Goal: Information Seeking & Learning: Find specific fact

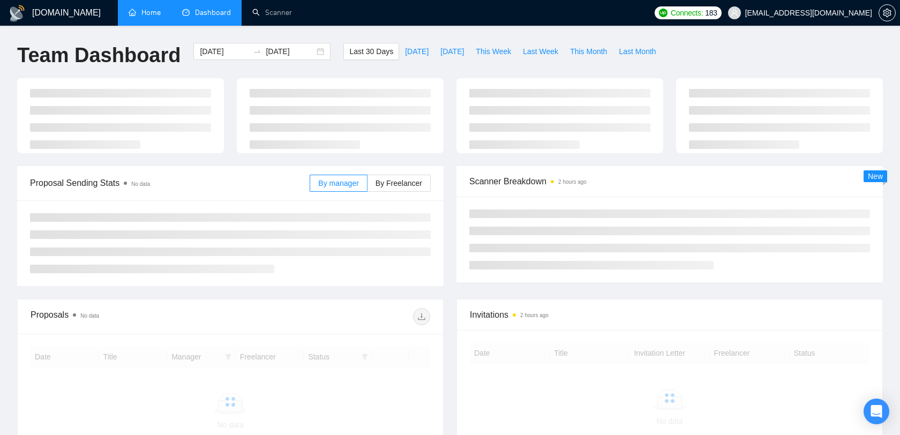
click at [129, 8] on link "Home" at bounding box center [145, 12] width 32 height 9
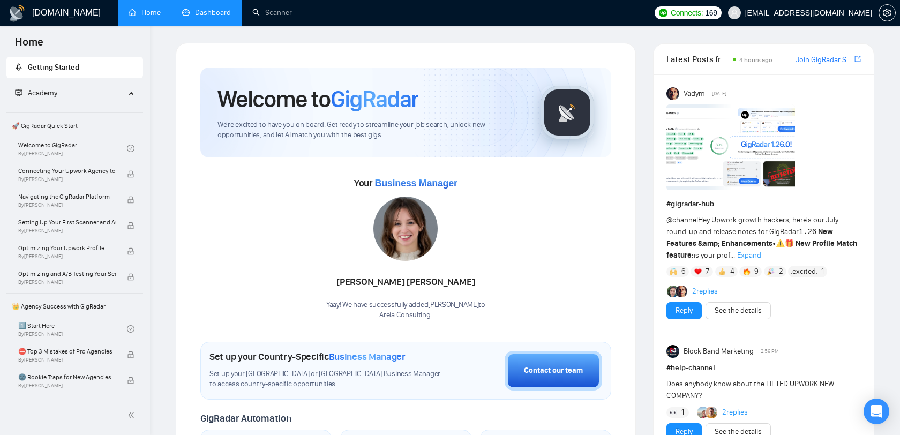
click at [212, 12] on link "Dashboard" at bounding box center [206, 12] width 49 height 9
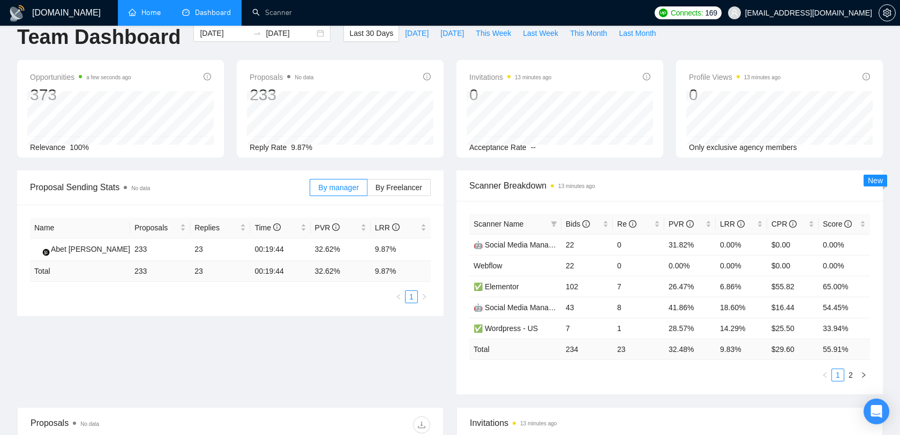
scroll to position [19, 0]
click at [873, 414] on icon "Open Intercom Messenger" at bounding box center [877, 412] width 14 height 14
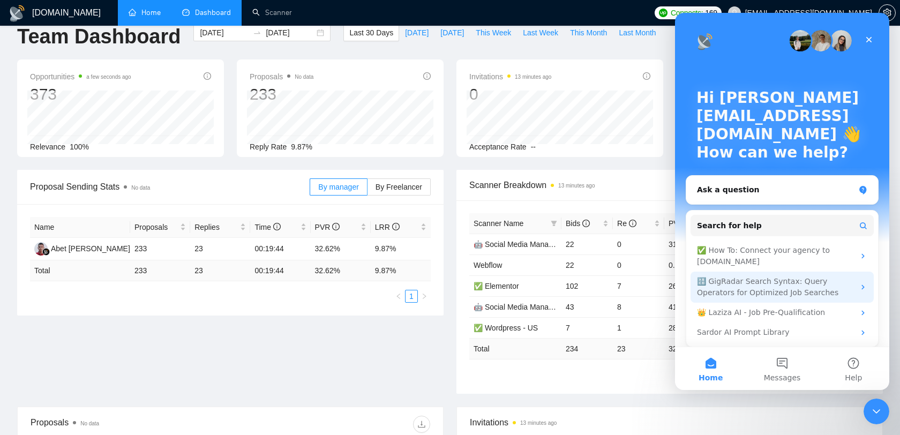
scroll to position [0, 0]
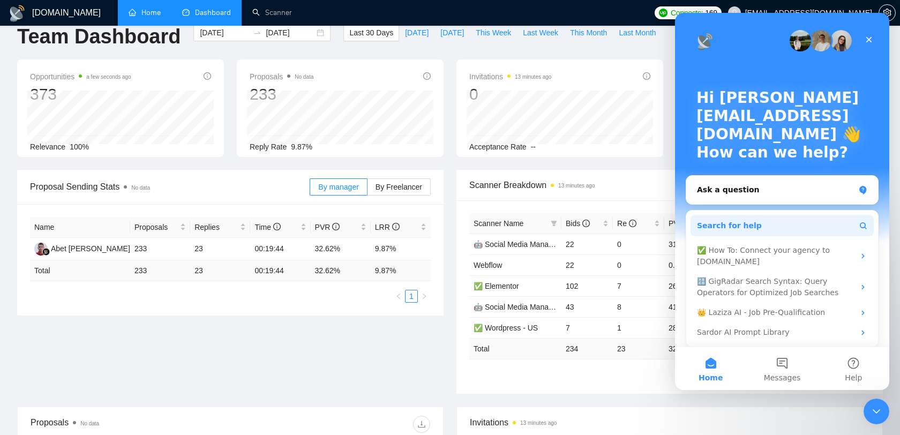
click at [762, 224] on button "Search for help" at bounding box center [782, 225] width 183 height 21
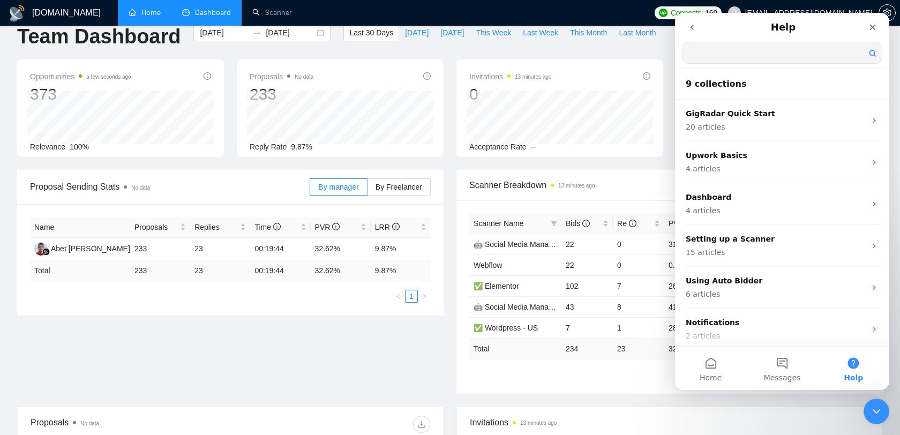
type input "s"
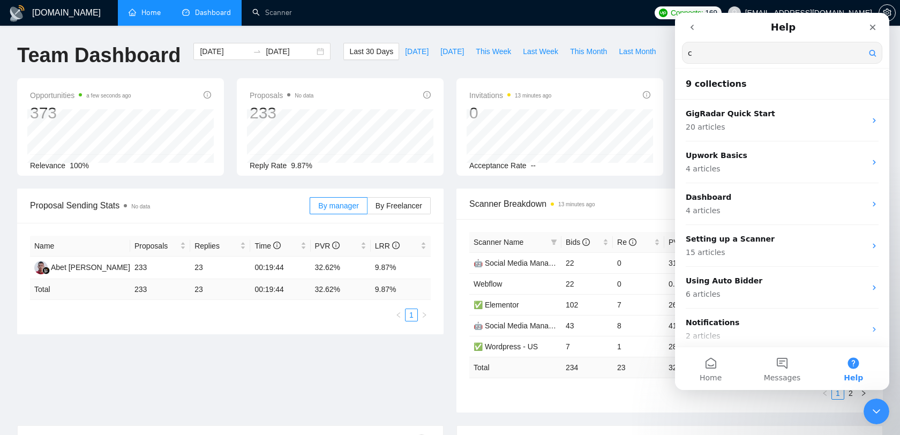
scroll to position [1, 0]
type input "c"
type input "score"
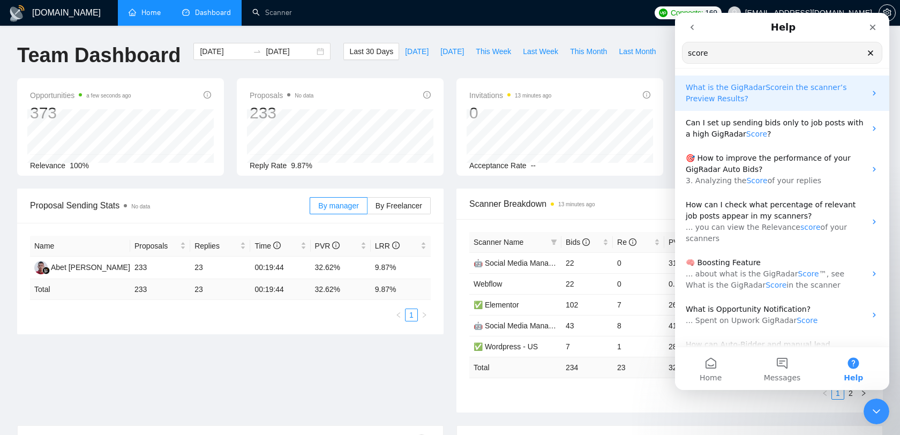
click at [782, 99] on p "What is the GigRadar Score in the scanner’s Preview Results?" at bounding box center [776, 93] width 180 height 23
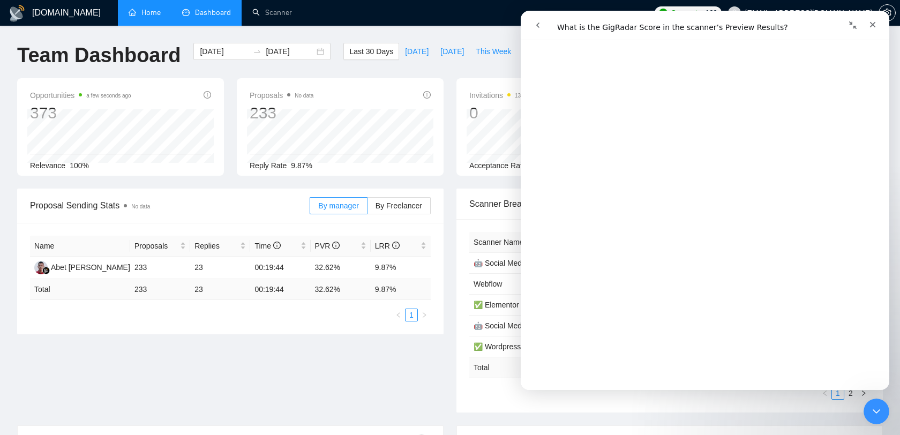
scroll to position [487, 0]
click at [874, 25] on icon "Close" at bounding box center [873, 24] width 9 height 9
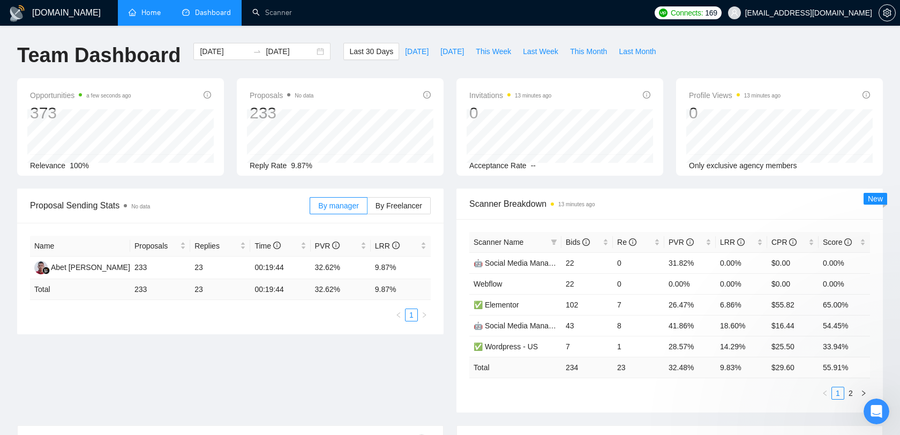
scroll to position [0, 0]
